Goal: Task Accomplishment & Management: Use online tool/utility

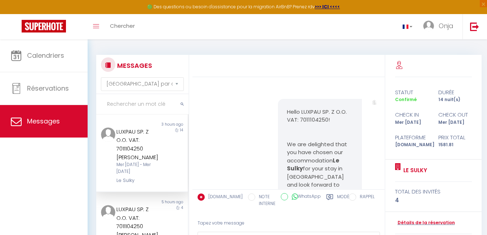
scroll to position [17880, 0]
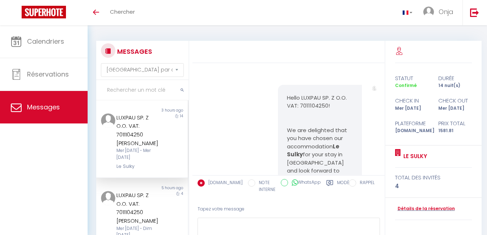
select select "message"
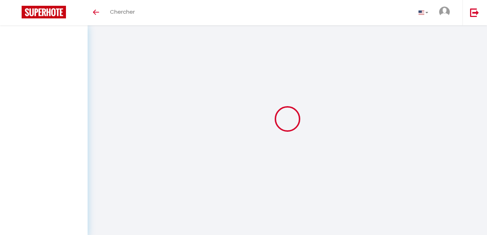
select select "message"
